Goal: Task Accomplishment & Management: Complete application form

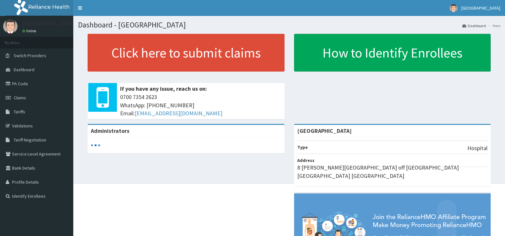
click at [23, 93] on link "Claims" at bounding box center [36, 98] width 73 height 14
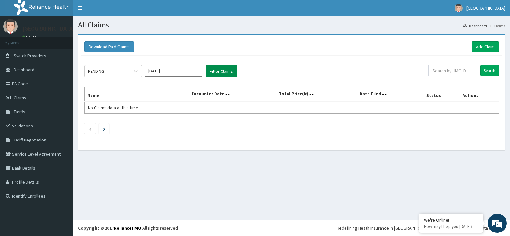
click at [216, 73] on button "Filter Claims" at bounding box center [222, 71] width 32 height 12
click at [215, 71] on button "Filter Claims" at bounding box center [222, 71] width 32 height 12
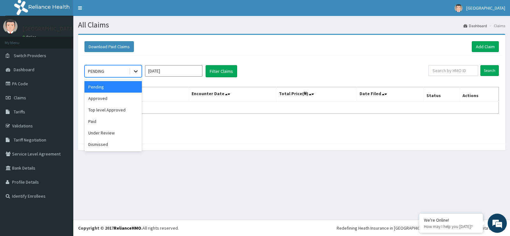
click at [138, 72] on icon at bounding box center [136, 71] width 6 height 6
click at [126, 99] on div "Approved" at bounding box center [112, 97] width 57 height 11
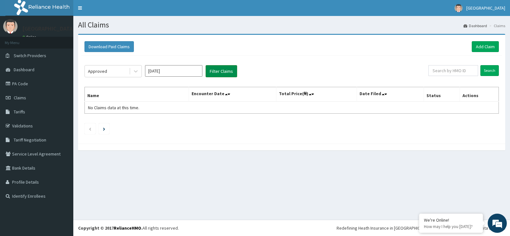
click at [216, 72] on button "Filter Claims" at bounding box center [222, 71] width 32 height 12
click at [216, 70] on button "Filter Claims" at bounding box center [222, 71] width 32 height 12
click at [214, 66] on button "Filter Claims" at bounding box center [222, 71] width 32 height 12
click at [136, 73] on icon at bounding box center [136, 71] width 6 height 6
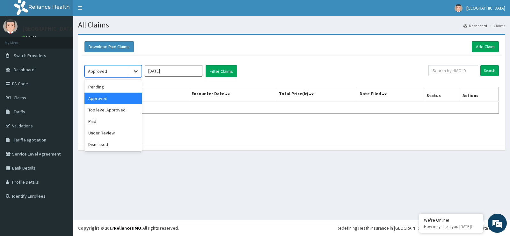
click at [136, 71] on icon at bounding box center [136, 71] width 6 height 6
click at [105, 120] on div "Paid" at bounding box center [112, 120] width 57 height 11
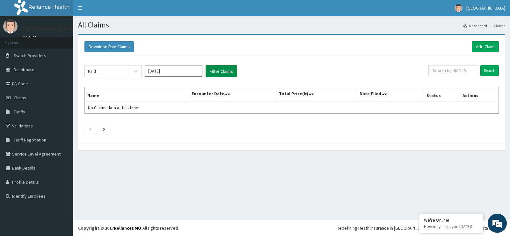
click at [223, 70] on button "Filter Claims" at bounding box center [222, 71] width 32 height 12
click at [223, 71] on button "Filter Claims" at bounding box center [222, 71] width 32 height 12
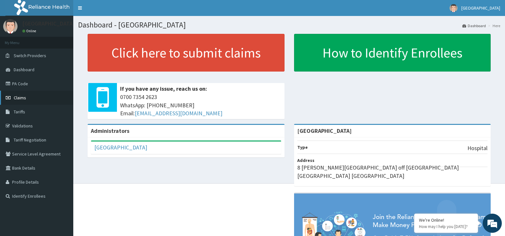
click at [33, 98] on link "Claims" at bounding box center [36, 98] width 73 height 14
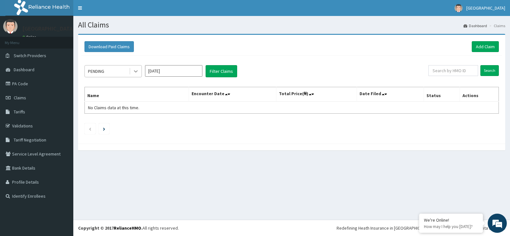
click at [134, 71] on icon at bounding box center [136, 71] width 6 height 6
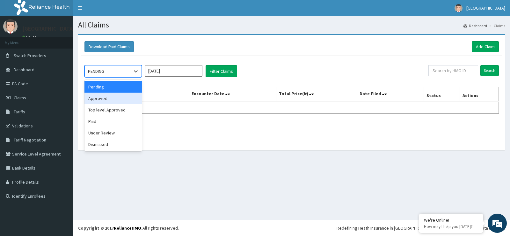
click at [123, 100] on div "Approved" at bounding box center [112, 97] width 57 height 11
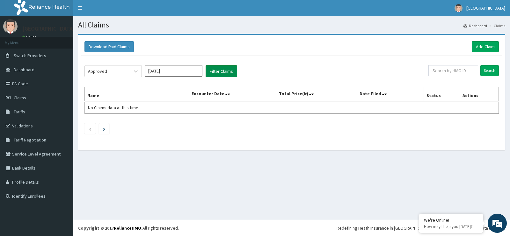
click at [225, 71] on button "Filter Claims" at bounding box center [222, 71] width 32 height 12
click at [216, 70] on button "Filter Claims" at bounding box center [222, 71] width 32 height 12
click at [203, 77] on div "Approved Oct 2025 Filter Claims" at bounding box center [256, 71] width 344 height 12
click at [216, 73] on button "Filter Claims" at bounding box center [222, 71] width 32 height 12
click at [218, 70] on button "Filter Claims" at bounding box center [222, 71] width 32 height 12
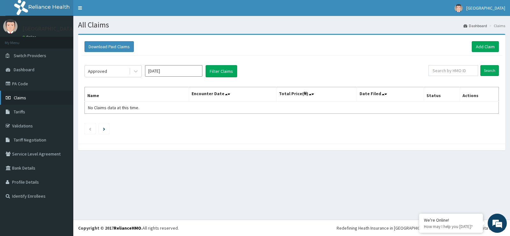
click at [30, 101] on link "Claims" at bounding box center [36, 98] width 73 height 14
click at [487, 47] on link "Add Claim" at bounding box center [485, 46] width 27 height 11
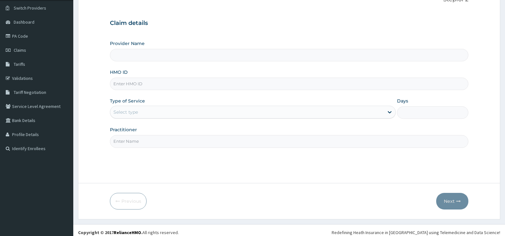
scroll to position [52, 0]
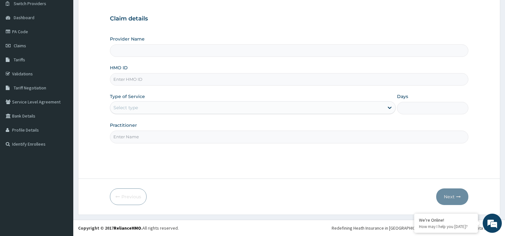
type input "[GEOGRAPHIC_DATA]"
click at [141, 82] on input "HMO ID" at bounding box center [289, 79] width 359 height 12
click at [134, 79] on input "AET/10148/B" at bounding box center [289, 79] width 359 height 12
type input "AET/10071/B"
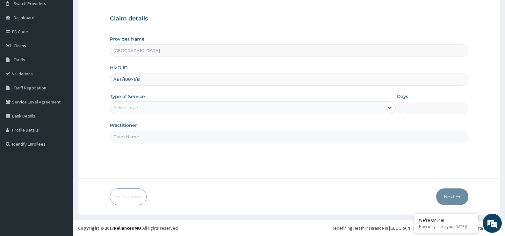
click at [138, 110] on div "Select type" at bounding box center [246, 107] width 273 height 10
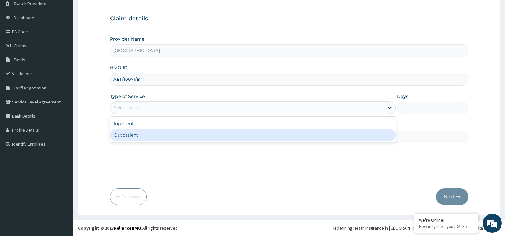
click at [138, 133] on div "Outpatient" at bounding box center [253, 134] width 286 height 11
type input "1"
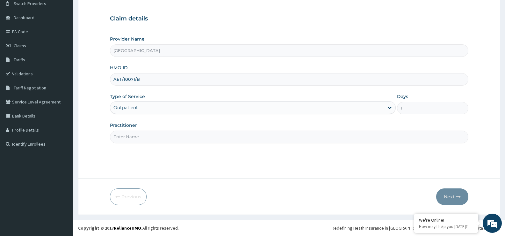
click at [141, 135] on input "Practitioner" at bounding box center [289, 136] width 359 height 12
type input "DR VICTORY"
click at [453, 200] on button "Next" at bounding box center [452, 196] width 32 height 17
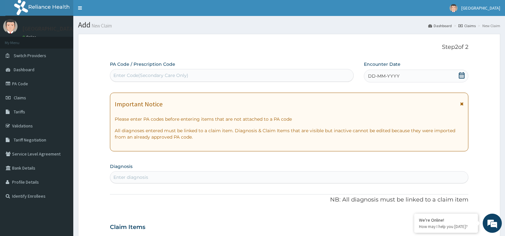
click at [460, 73] on icon at bounding box center [462, 75] width 6 height 6
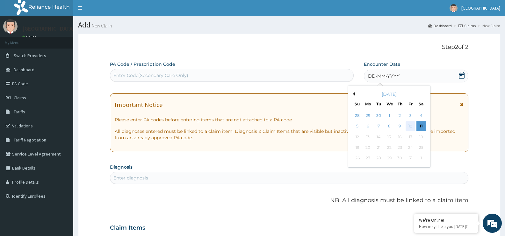
click at [410, 125] on div "10" at bounding box center [411, 126] width 10 height 10
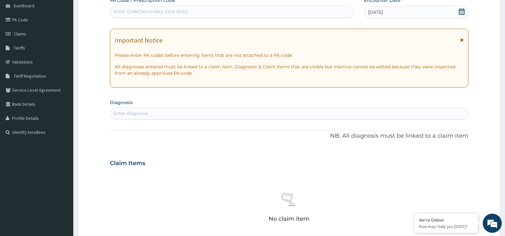
scroll to position [127, 0]
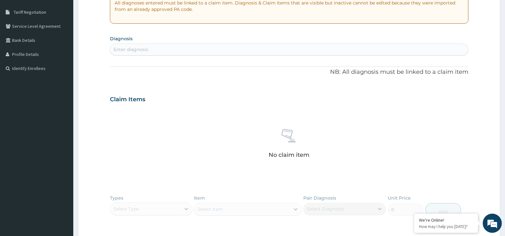
click at [212, 46] on div "Enter diagnosis" at bounding box center [289, 49] width 358 height 10
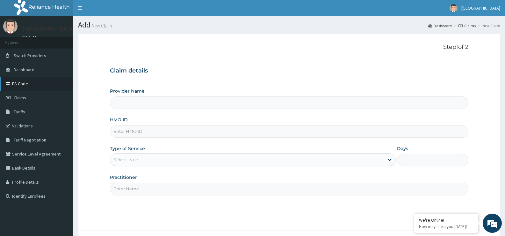
type input "[GEOGRAPHIC_DATA]"
click at [30, 83] on link "PA Code" at bounding box center [36, 83] width 73 height 14
